Goal: Task Accomplishment & Management: Manage account settings

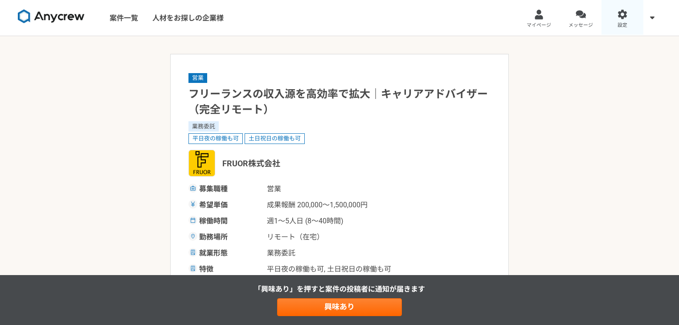
click at [624, 16] on div at bounding box center [623, 14] width 10 height 10
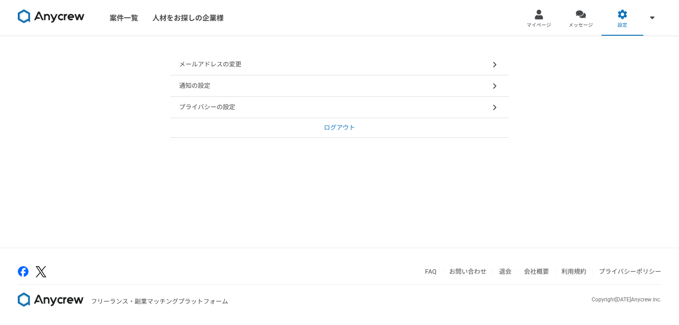
click at [196, 82] on p "通知の設定" at bounding box center [194, 85] width 31 height 9
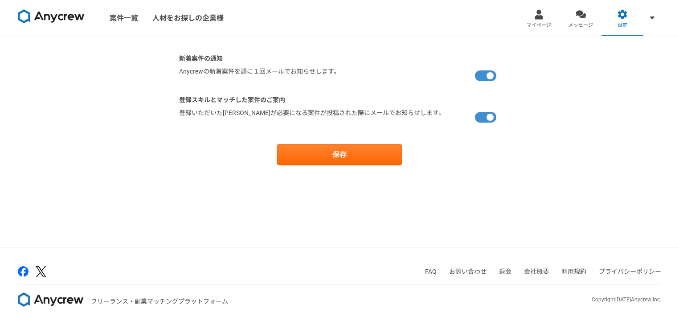
click at [487, 118] on label at bounding box center [487, 117] width 25 height 18
click at [185, 114] on input "checkbox" at bounding box center [182, 111] width 6 height 6
checkbox input "false"
click at [485, 76] on label at bounding box center [487, 76] width 25 height 18
click at [185, 73] on input "checkbox" at bounding box center [182, 70] width 6 height 6
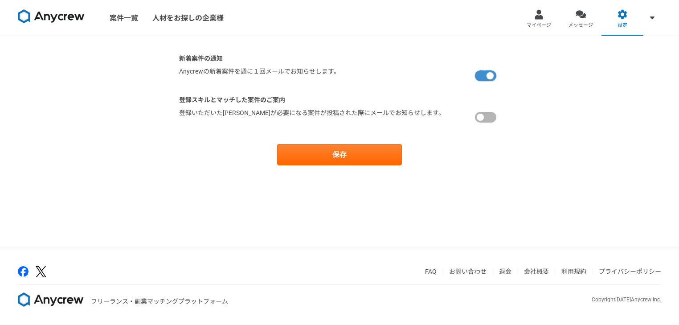
checkbox input "false"
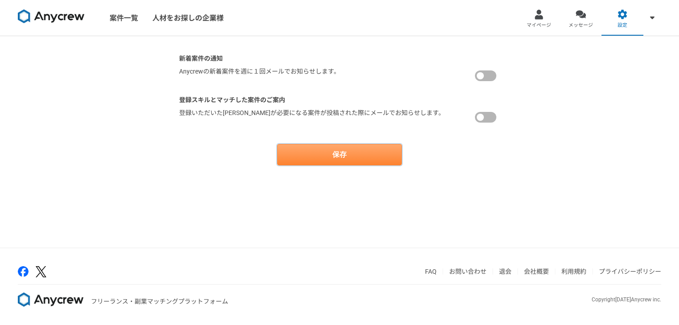
click at [358, 152] on button "保存" at bounding box center [339, 154] width 125 height 21
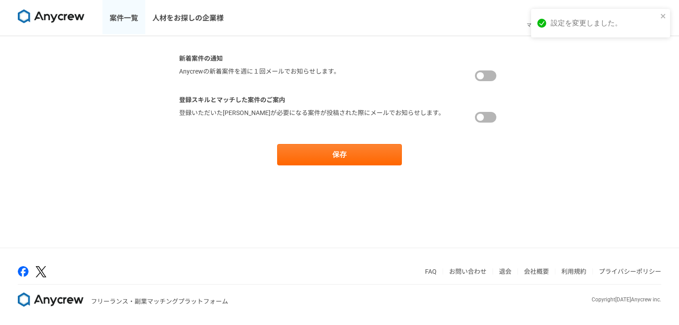
click at [115, 13] on link "案件一覧" at bounding box center [124, 18] width 43 height 36
